Goal: Information Seeking & Learning: Learn about a topic

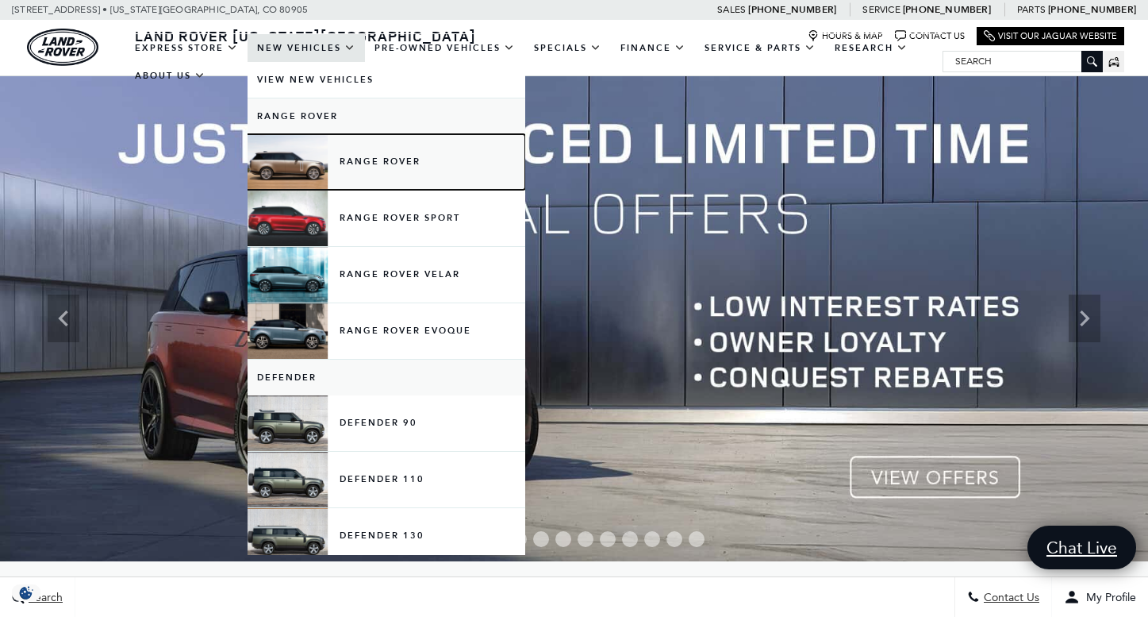
click at [337, 163] on link "Range Rover" at bounding box center [387, 162] width 278 height 56
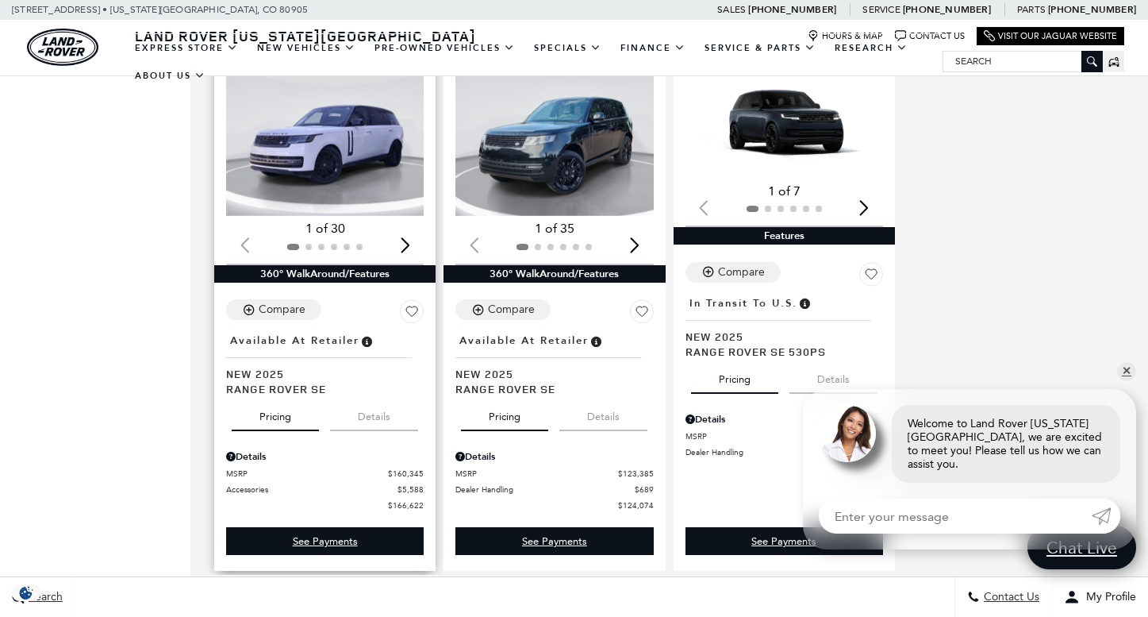
scroll to position [2115, 0]
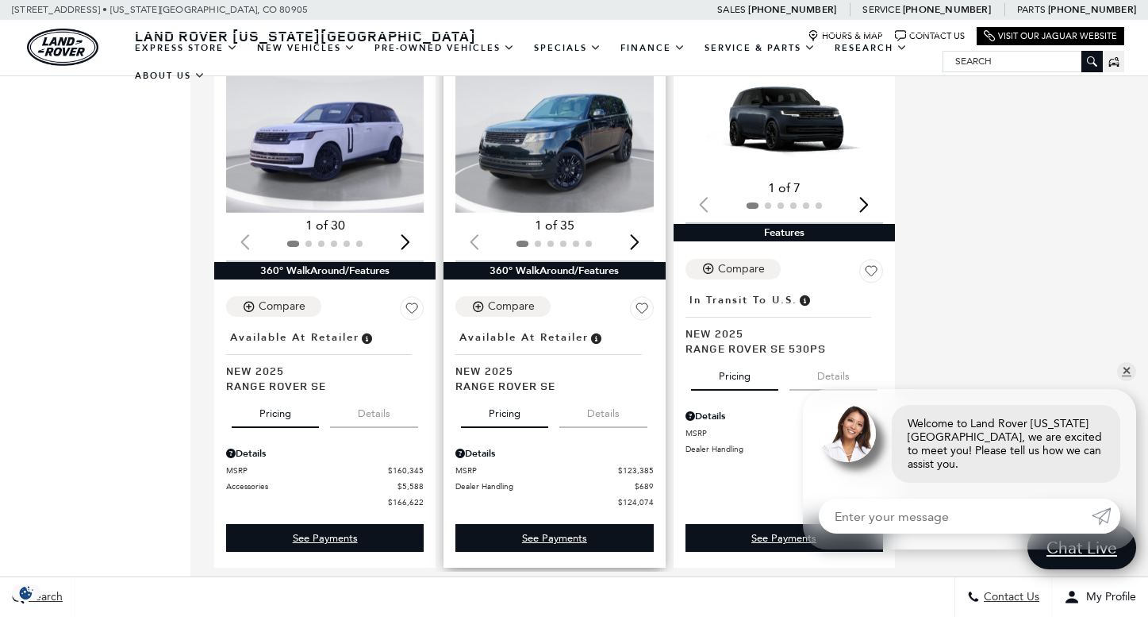
click at [628, 235] on div at bounding box center [554, 243] width 198 height 17
click at [634, 232] on div "Next slide" at bounding box center [634, 242] width 21 height 35
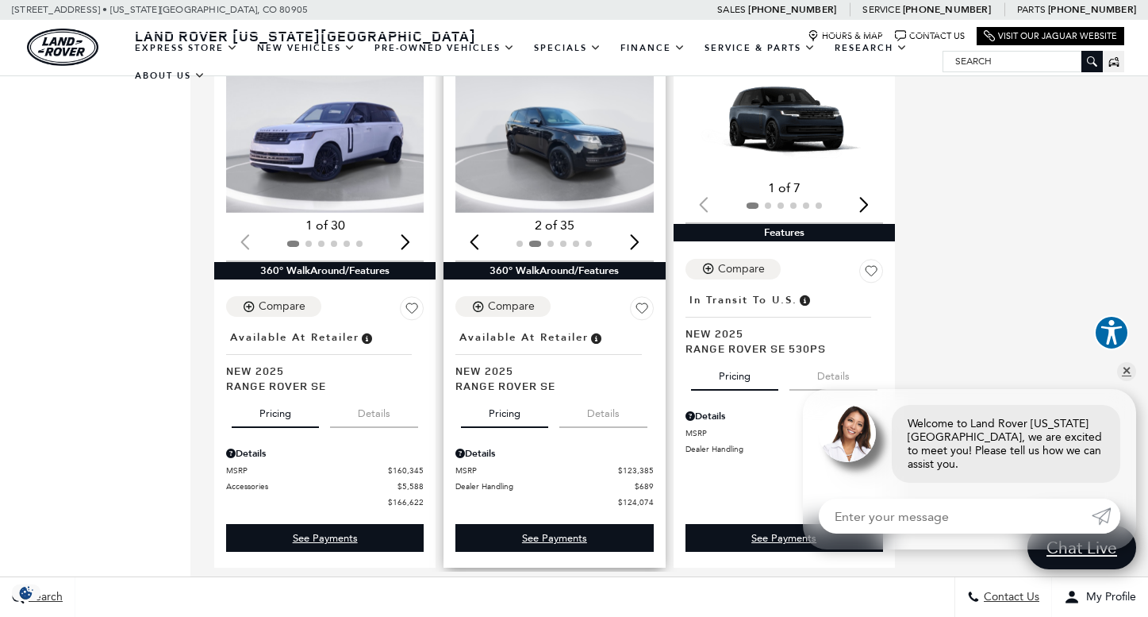
click at [592, 405] on button "Details" at bounding box center [603, 410] width 88 height 35
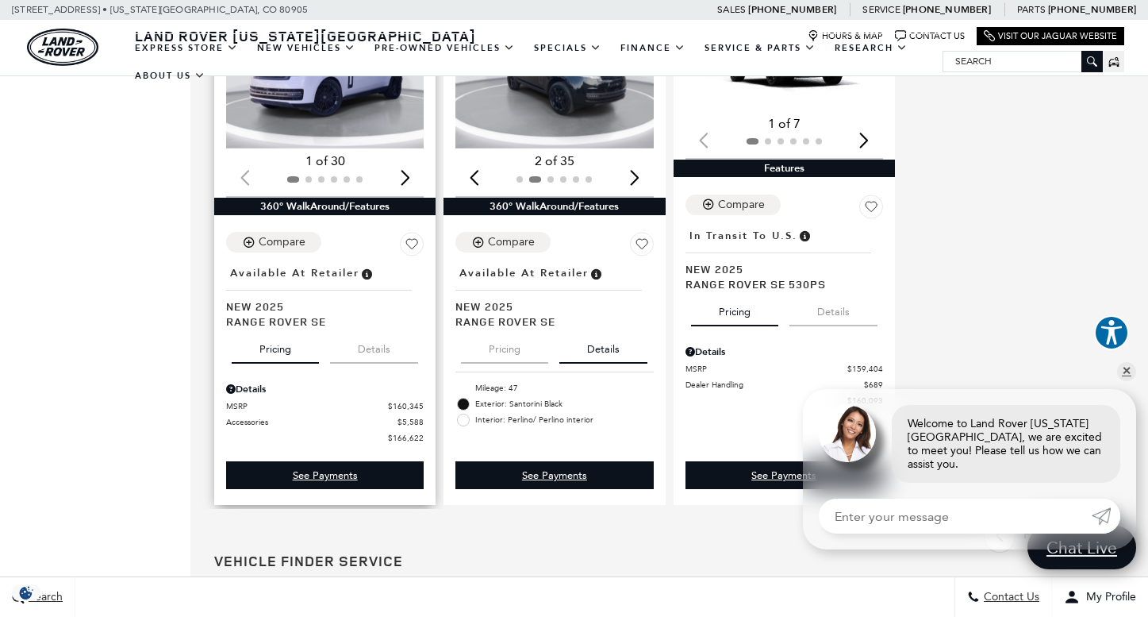
scroll to position [2207, 0]
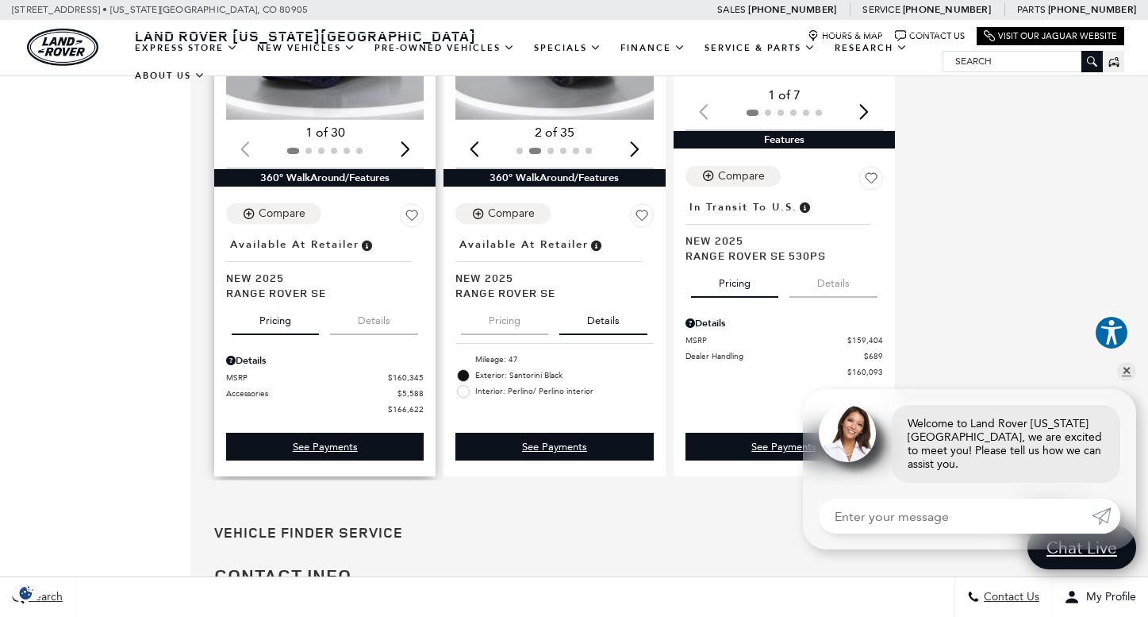
click at [375, 313] on button "Details" at bounding box center [374, 317] width 88 height 35
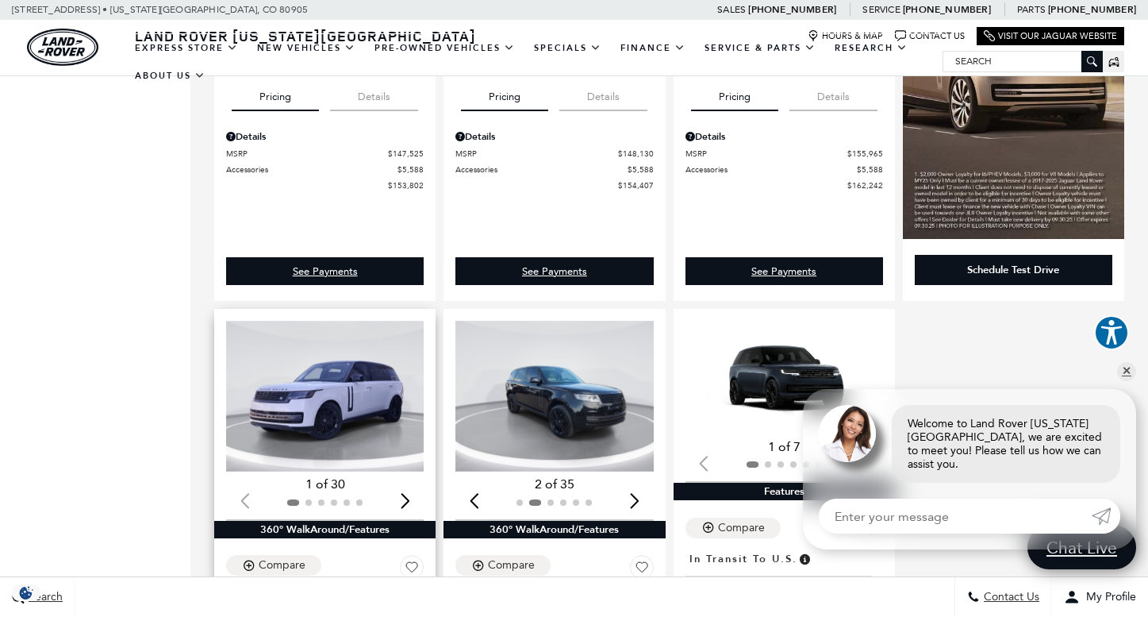
scroll to position [1865, 0]
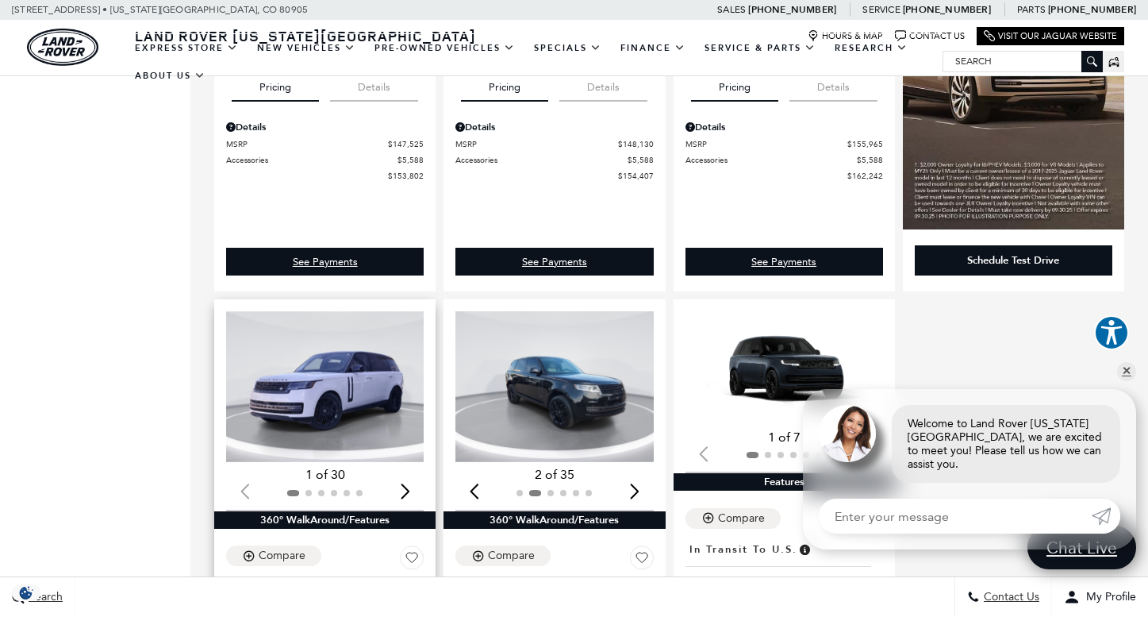
click at [401, 480] on div "Next slide" at bounding box center [404, 491] width 21 height 35
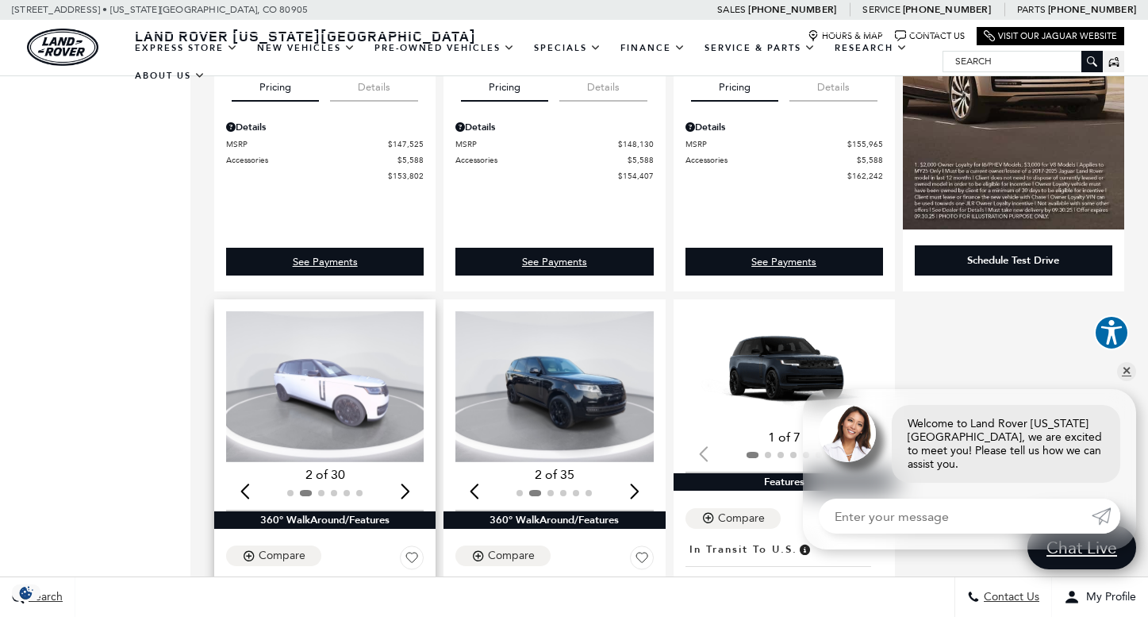
click at [401, 479] on div "Next slide" at bounding box center [404, 491] width 21 height 35
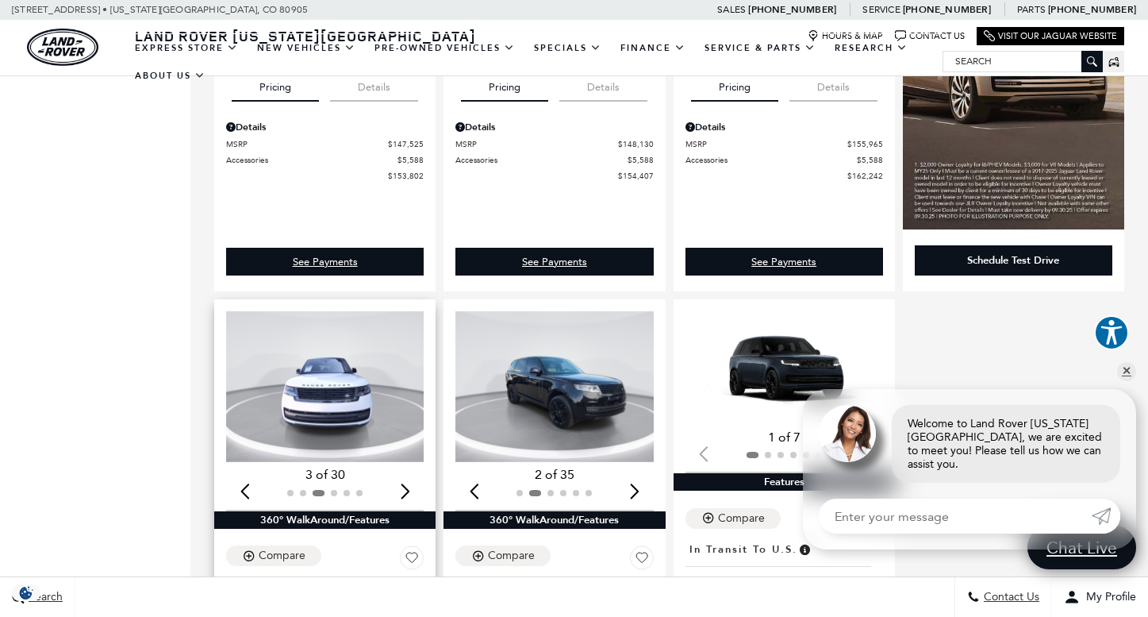
click at [401, 479] on div "Next slide" at bounding box center [404, 491] width 21 height 35
